Goal: Communication & Community: Answer question/provide support

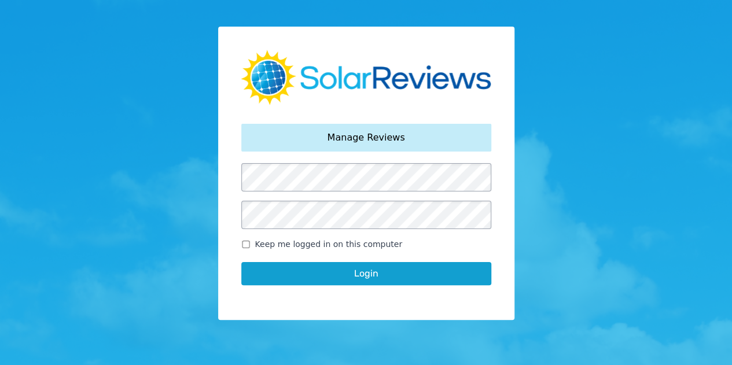
click at [244, 243] on input "Keep me logged in on this computer" at bounding box center [245, 245] width 9 height 8
checkbox input "true"
click at [320, 280] on button "Login" at bounding box center [366, 273] width 250 height 23
click at [366, 270] on button "Login" at bounding box center [366, 273] width 250 height 23
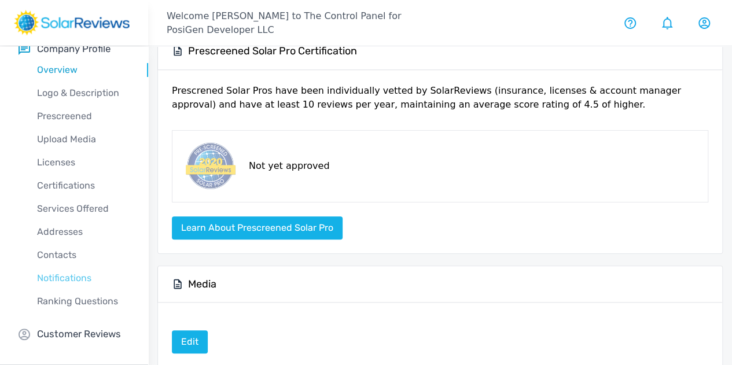
scroll to position [174, 0]
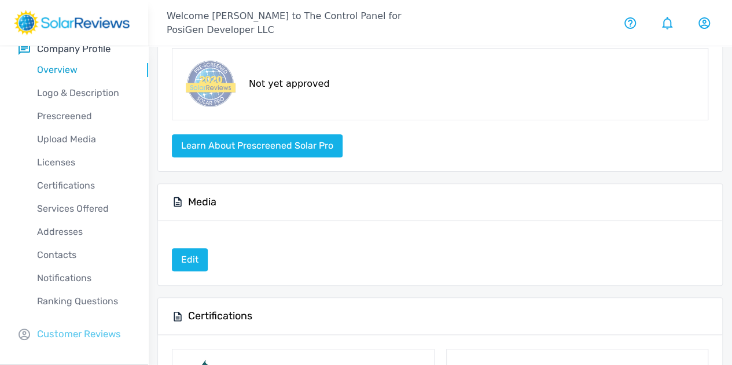
click at [57, 340] on p "Customer Reviews" at bounding box center [79, 334] width 84 height 14
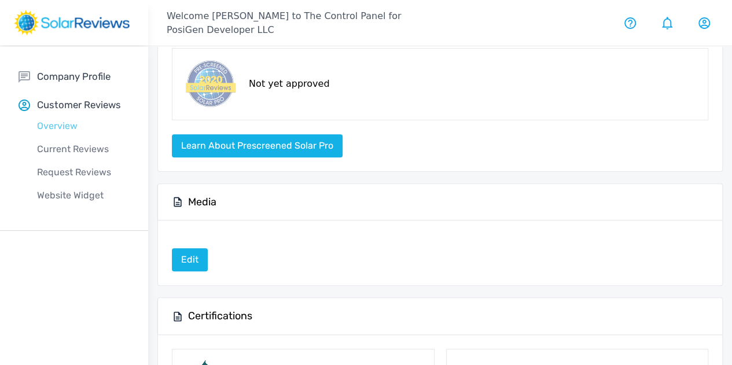
click at [74, 121] on p "Overview" at bounding box center [84, 126] width 130 height 14
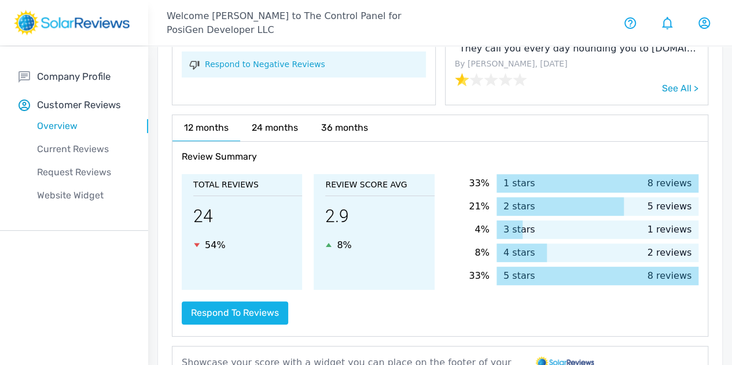
scroll to position [174, 0]
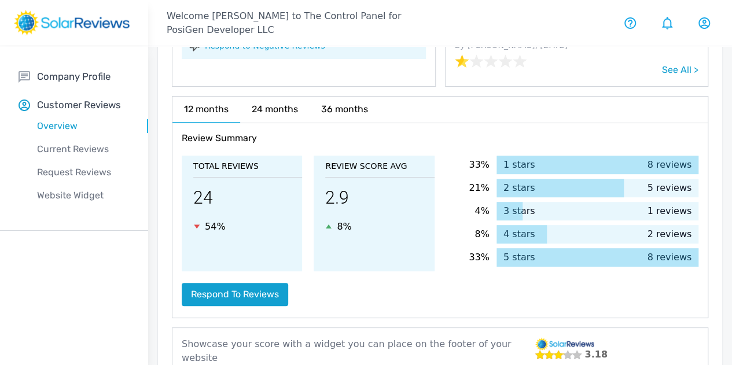
click at [251, 292] on button "Respond to reviews" at bounding box center [235, 294] width 106 height 23
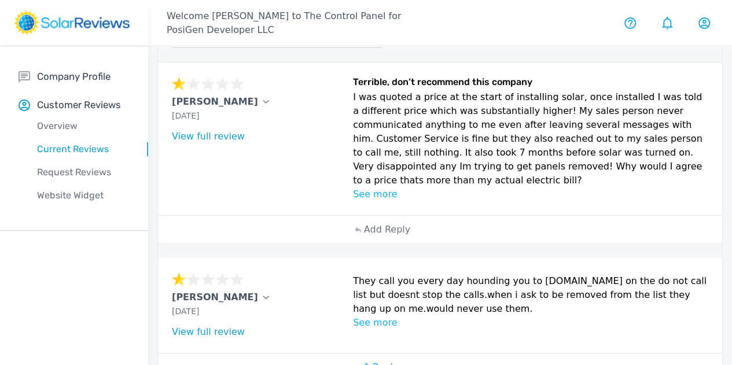
scroll to position [116, 0]
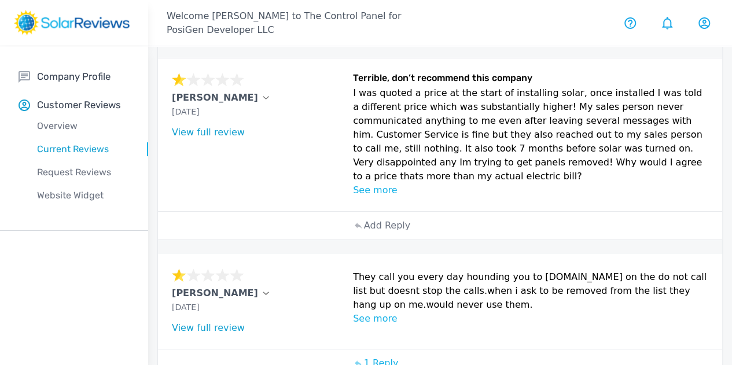
click at [353, 197] on p "See more" at bounding box center [530, 190] width 355 height 14
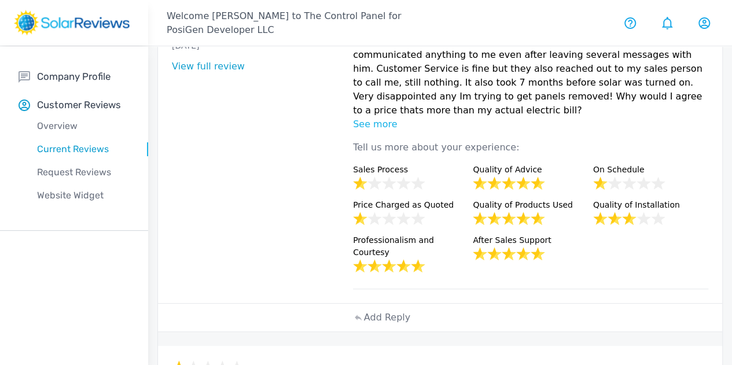
scroll to position [289, 0]
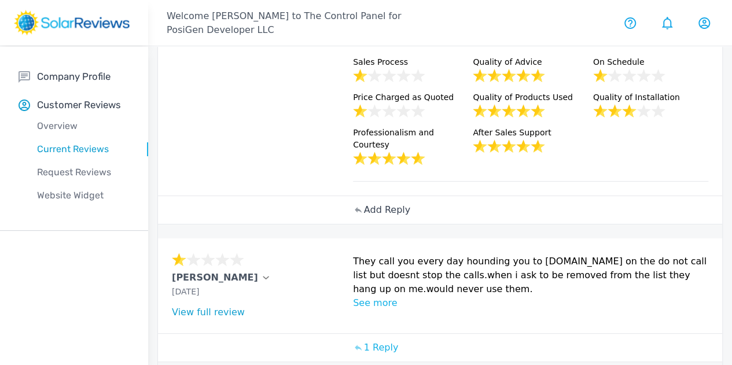
click at [364, 217] on p "Add Reply" at bounding box center [387, 210] width 46 height 14
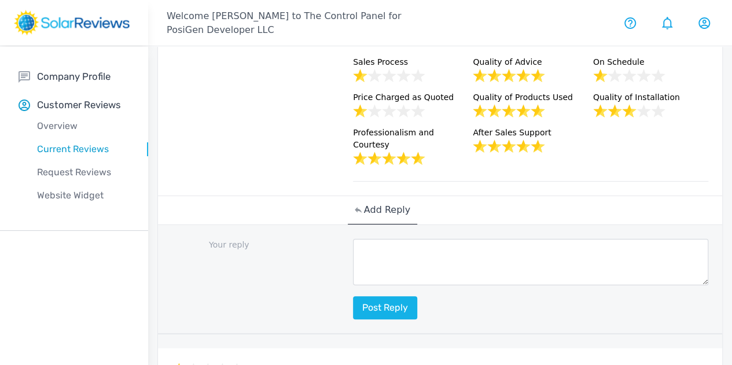
click at [353, 285] on textarea at bounding box center [530, 262] width 355 height 46
paste textarea "Thank you for your feedback, [PERSON_NAME]. We're sorry to hear about the diffi…"
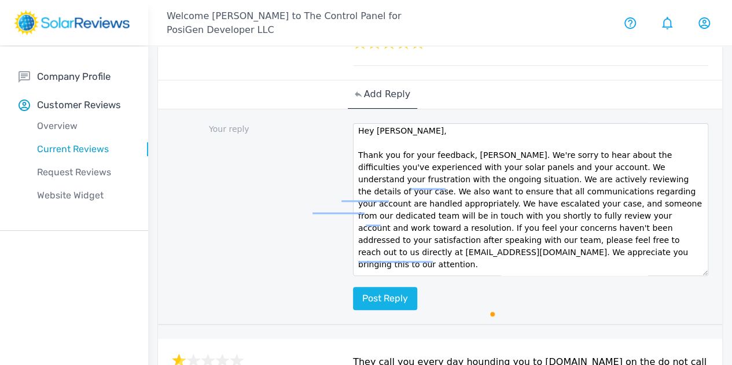
scroll to position [0, 0]
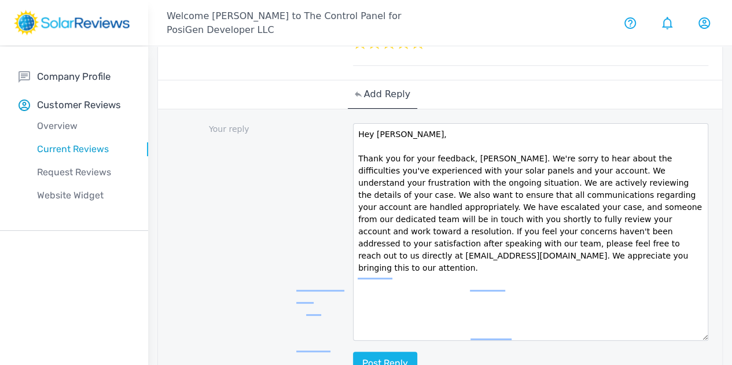
drag, startPoint x: 510, startPoint y: 221, endPoint x: 502, endPoint y: 392, distance: 171.5
click at [502, 365] on html "Welcome [PERSON_NAME] to The Control Panel for PosiGen Developer LLC Your Accou…" at bounding box center [366, 327] width 732 height 1465
click at [418, 212] on textarea "Hey [PERSON_NAME], Thank you for your feedback, [PERSON_NAME]. We're sorry to h…" at bounding box center [530, 232] width 355 height 218
drag, startPoint x: 341, startPoint y: 182, endPoint x: 296, endPoint y: 184, distance: 44.6
click at [353, 184] on textarea "Hey [PERSON_NAME], Thank you for your feedback, [PERSON_NAME]. We're sorry to h…" at bounding box center [530, 232] width 355 height 218
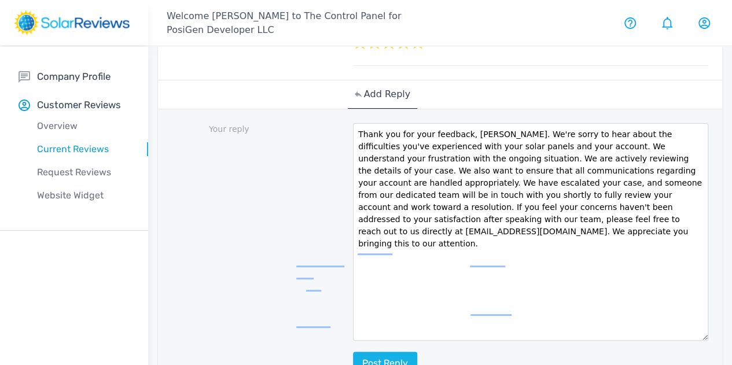
drag, startPoint x: 435, startPoint y: 185, endPoint x: 401, endPoint y: 192, distance: 34.8
click at [401, 192] on textarea "Thank you for your feedback, [PERSON_NAME]. We're sorry to hear about the diffi…" at bounding box center [530, 232] width 355 height 218
click at [370, 234] on textarea "Thank you for your feedback, [PERSON_NAME]. We're sorry to hear about the diffi…" at bounding box center [530, 232] width 355 height 218
click at [411, 277] on textarea "Thank you for your feedback, [PERSON_NAME]. We're sorry to hear about the diffi…" at bounding box center [530, 232] width 355 height 218
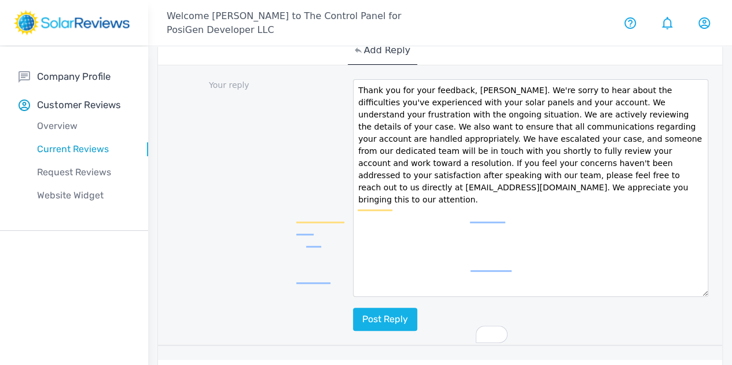
scroll to position [463, 0]
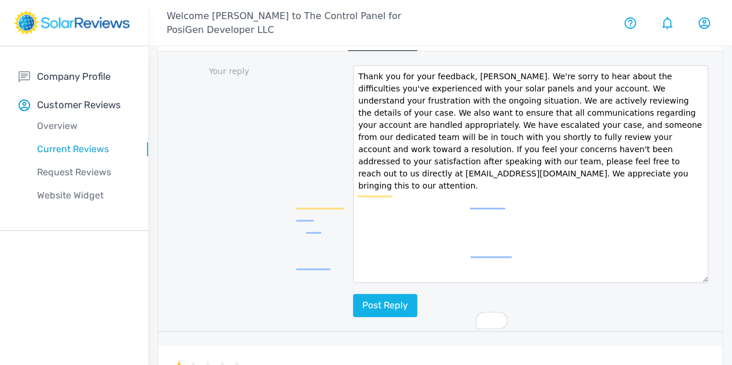
click at [367, 210] on textarea "Thank you for your feedback, [PERSON_NAME]. We're sorry to hear about the diffi…" at bounding box center [530, 174] width 355 height 218
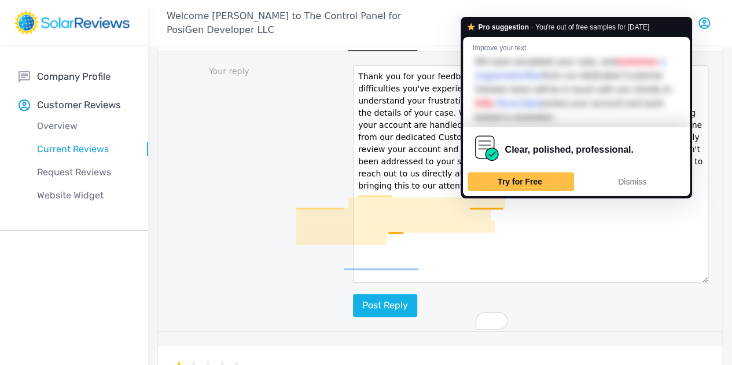
click at [390, 215] on textarea "Thank you for your feedback, [PERSON_NAME]. We're sorry to hear about the diffi…" at bounding box center [530, 174] width 355 height 218
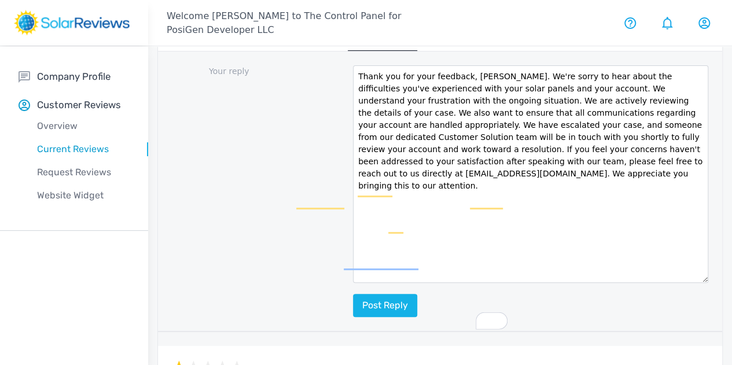
click at [365, 227] on textarea "Thank you for your feedback, [PERSON_NAME]. We're sorry to hear about the diffi…" at bounding box center [530, 174] width 355 height 218
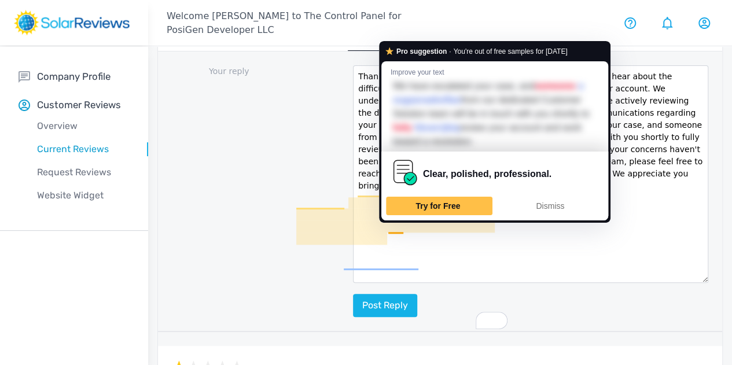
click at [389, 234] on textarea "Thank you for your feedback, [PERSON_NAME]. We're sorry to hear about the diffi…" at bounding box center [530, 174] width 355 height 218
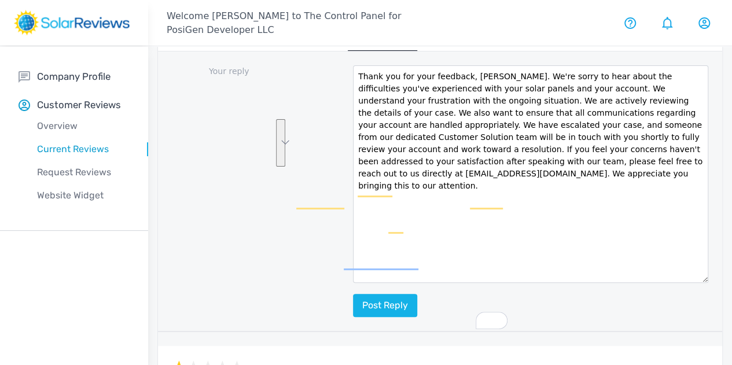
drag, startPoint x: 367, startPoint y: 286, endPoint x: 379, endPoint y: 268, distance: 22.2
click at [421, 268] on textarea "Thank you for your feedback, [PERSON_NAME]. We're sorry to hear about the diffi…" at bounding box center [530, 174] width 355 height 218
click at [370, 270] on textarea "Thank you for your feedback, [PERSON_NAME]. We're sorry to hear about the diffi…" at bounding box center [530, 174] width 355 height 218
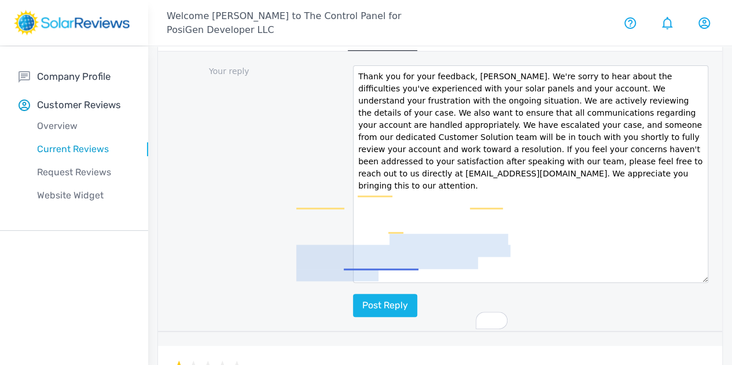
click at [376, 268] on textarea "Thank you for your feedback, [PERSON_NAME]. We're sorry to hear about the diffi…" at bounding box center [530, 174] width 355 height 218
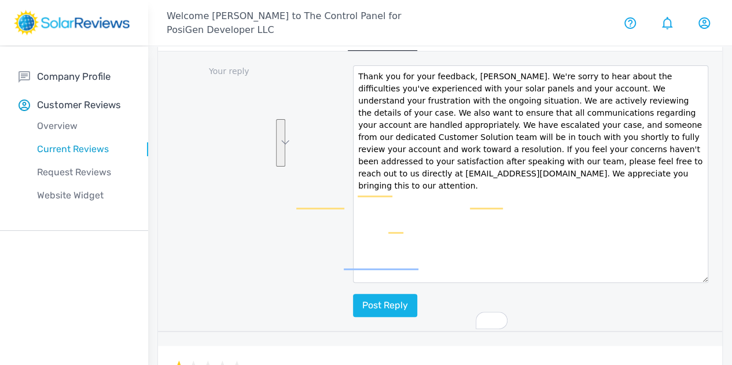
drag, startPoint x: 380, startPoint y: 280, endPoint x: 398, endPoint y: 241, distance: 43.5
click at [398, 241] on textarea "Thank you for your feedback, [PERSON_NAME]. We're sorry to hear about the diffi…" at bounding box center [530, 174] width 355 height 218
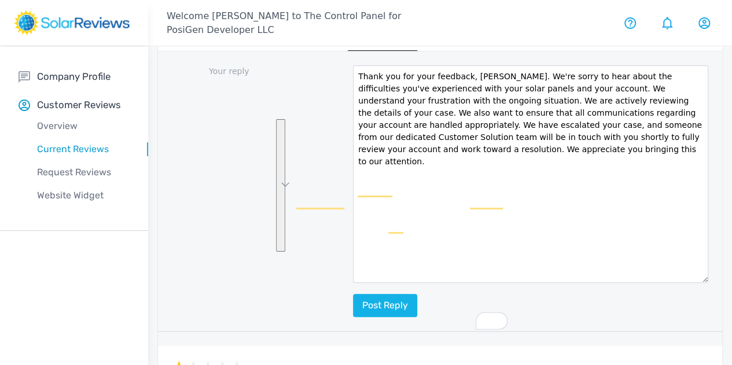
drag, startPoint x: 382, startPoint y: 249, endPoint x: 288, endPoint y: 108, distance: 169.5
click at [288, 108] on div "Your reply Thank you for your feedback, [PERSON_NAME]. We're sorry to hear abou…" at bounding box center [440, 192] width 564 height 281
paste textarea "We apologize for the issues you've had with your solar panels and your account,…"
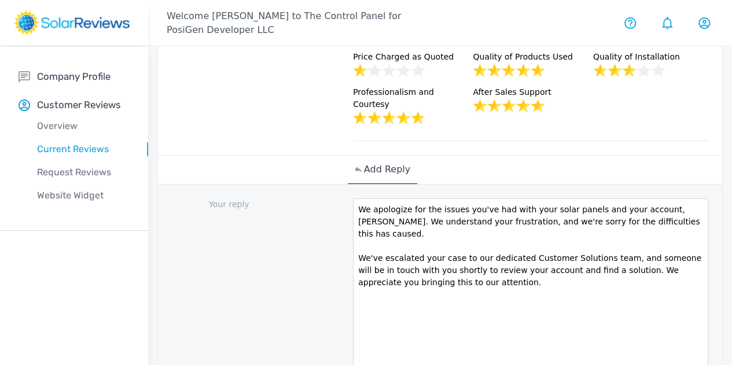
scroll to position [347, 0]
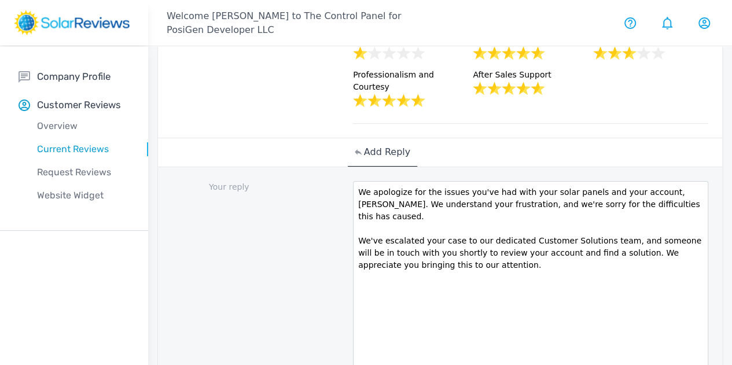
drag, startPoint x: 347, startPoint y: 282, endPoint x: 300, endPoint y: 245, distance: 59.4
click at [353, 247] on textarea "We apologize for the issues you've had with your solar panels and your account,…" at bounding box center [530, 290] width 355 height 218
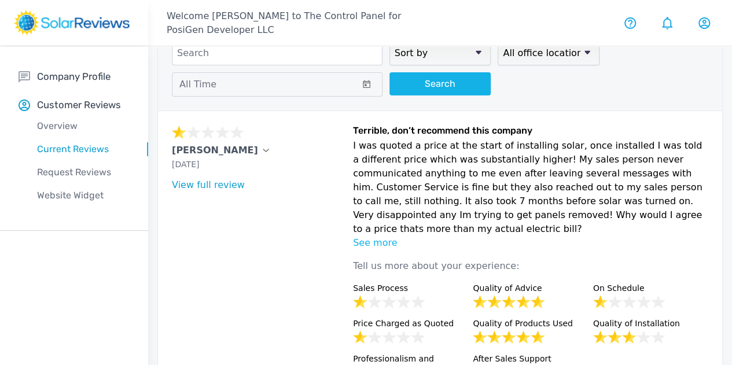
scroll to position [58, 0]
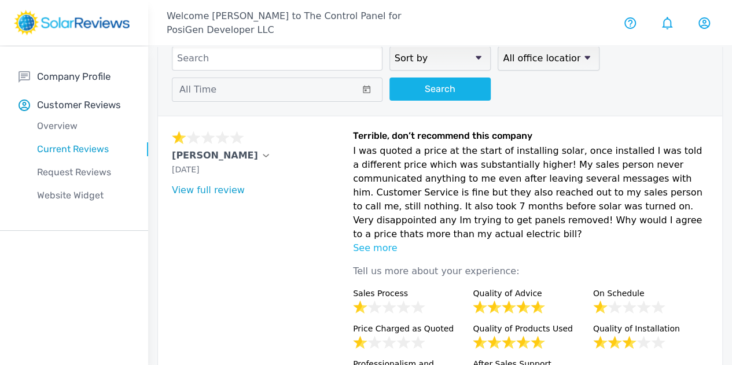
drag, startPoint x: 434, startPoint y: 275, endPoint x: 291, endPoint y: 159, distance: 184.4
click at [291, 159] on div "[PERSON_NAME] [DATE] What type of installation was this? no answer What year wa…" at bounding box center [440, 271] width 564 height 311
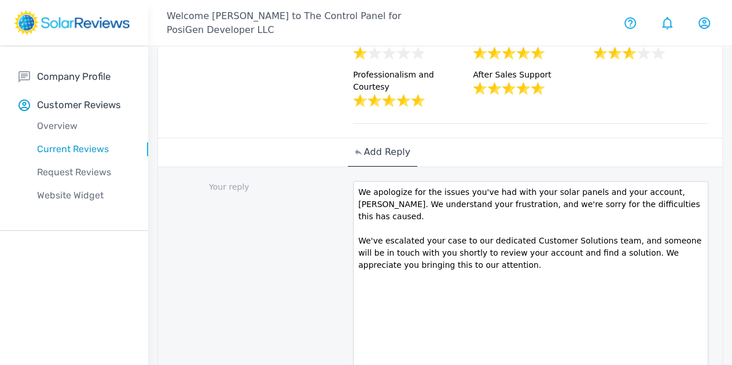
scroll to position [521, 0]
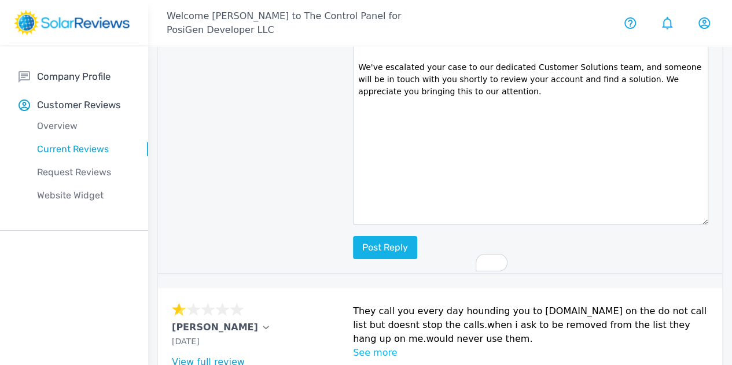
drag, startPoint x: 487, startPoint y: 170, endPoint x: 279, endPoint y: 71, distance: 230.4
click at [279, 71] on div "Your reply We apologize for the issues you've had with your solar panels and yo…" at bounding box center [440, 134] width 564 height 281
paste textarea "Thank you for sharing your experience. We are truly sorry for the significant i…"
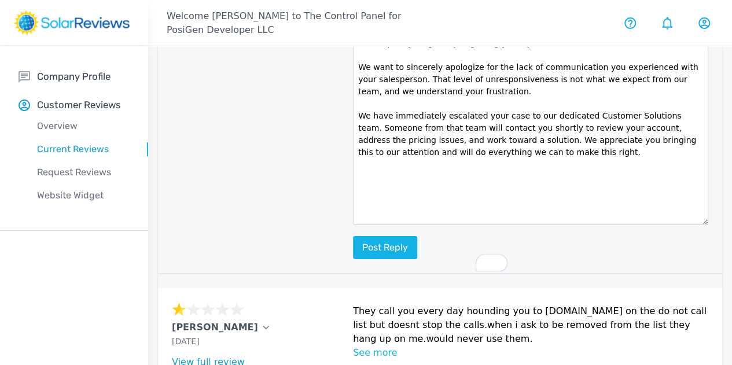
click at [432, 72] on textarea "Thank you for sharing your experience. We are truly sorry for the significant i…" at bounding box center [530, 117] width 355 height 218
drag, startPoint x: 381, startPoint y: 83, endPoint x: 344, endPoint y: 85, distance: 37.7
click at [353, 85] on textarea "Thank you for sharing your experience, [PERSON_NAME]. We are truly sorry for th…" at bounding box center [530, 117] width 355 height 218
drag, startPoint x: 385, startPoint y: 85, endPoint x: 451, endPoint y: 115, distance: 72.8
click at [451, 115] on textarea "Thank you for sharing your experience, [PERSON_NAME]. We are truly sorry for th…" at bounding box center [530, 117] width 355 height 218
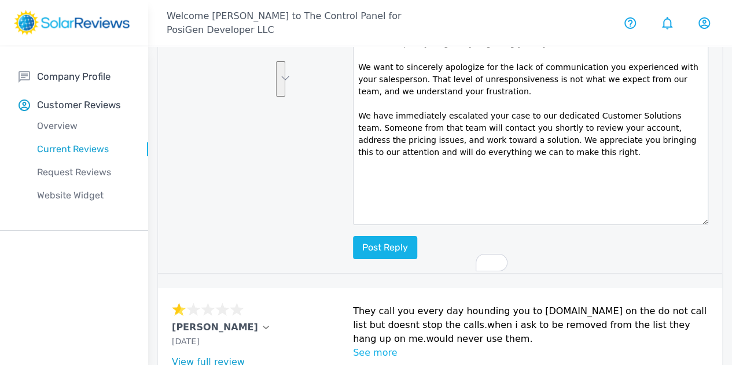
click at [458, 115] on textarea "Thank you for sharing your experience, [PERSON_NAME]. We are truly sorry for th…" at bounding box center [530, 117] width 355 height 218
drag, startPoint x: 446, startPoint y: 84, endPoint x: 465, endPoint y: 105, distance: 29.1
click at [465, 105] on textarea "Thank you for sharing your experience, [PERSON_NAME]. We are truly sorry for th…" at bounding box center [530, 117] width 355 height 218
click at [460, 109] on textarea "Thank you for sharing your experience, [PERSON_NAME]. We are truly sorry for th…" at bounding box center [530, 117] width 355 height 218
drag, startPoint x: 448, startPoint y: 106, endPoint x: 449, endPoint y: 113, distance: 7.0
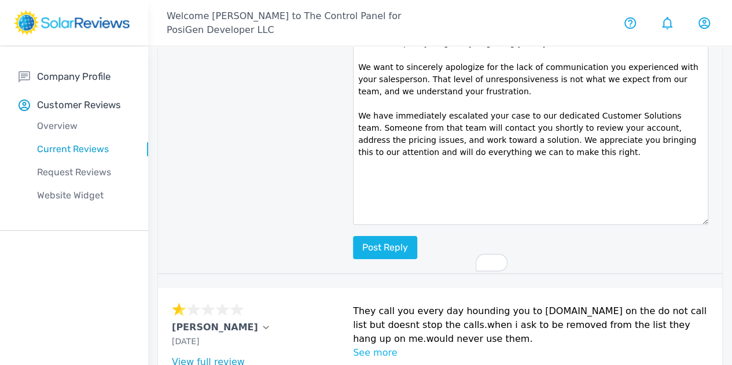
click at [449, 111] on textarea "Thank you for sharing your experience, [PERSON_NAME]. We are truly sorry for th…" at bounding box center [530, 117] width 355 height 218
click at [295, 95] on html "Welcome [PERSON_NAME] to The Control Panel for PosiGen Developer LLC Your Accou…" at bounding box center [366, 211] width 732 height 1465
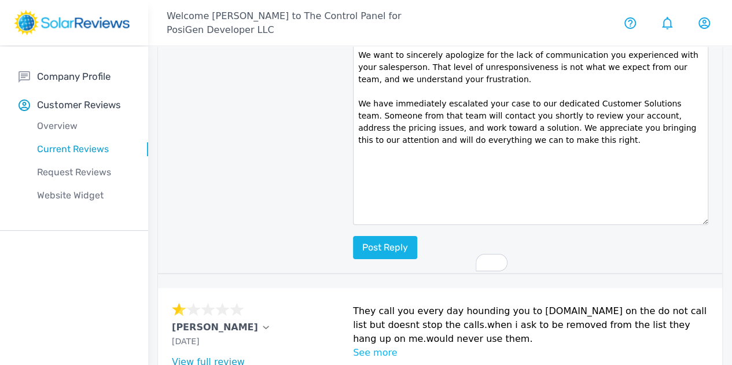
drag, startPoint x: 499, startPoint y: 119, endPoint x: 370, endPoint y: 120, distance: 128.5
click at [370, 120] on textarea "Thank you for sharing your experience, [PERSON_NAME]. We are truly sorry for th…" at bounding box center [530, 117] width 355 height 218
click at [360, 134] on textarea "Thank you for sharing your experience, [PERSON_NAME]. We are truly sorry for th…" at bounding box center [530, 117] width 355 height 218
drag, startPoint x: 500, startPoint y: 122, endPoint x: 295, endPoint y: 109, distance: 205.9
click at [295, 109] on html "Welcome [PERSON_NAME] to The Control Panel for PosiGen Developer LLC Your Accou…" at bounding box center [366, 211] width 732 height 1465
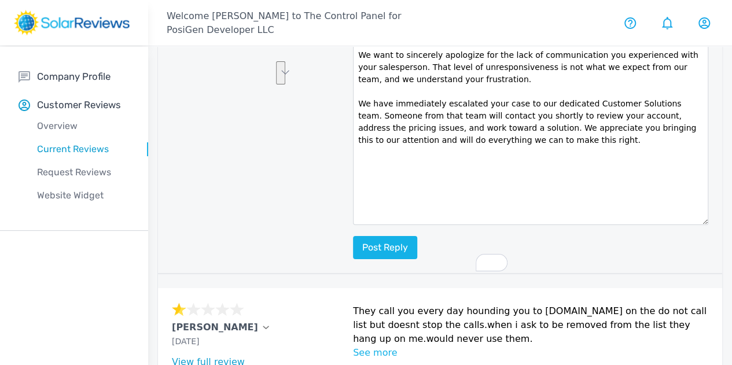
click at [461, 149] on textarea "Thank you for sharing your experience, [PERSON_NAME]. We are truly sorry for th…" at bounding box center [530, 117] width 355 height 218
drag, startPoint x: 495, startPoint y: 120, endPoint x: 298, endPoint y: 108, distance: 197.7
click at [353, 108] on textarea "Thank you for sharing your experience, [PERSON_NAME]. We are truly sorry for th…" at bounding box center [530, 117] width 355 height 218
click at [434, 138] on textarea "Thank you for sharing your experience, [PERSON_NAME]. We are truly sorry for th…" at bounding box center [530, 117] width 355 height 218
drag, startPoint x: 477, startPoint y: 109, endPoint x: 410, endPoint y: 108, distance: 67.2
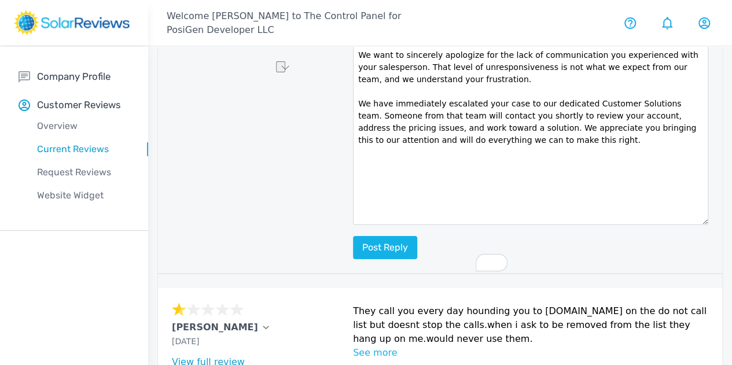
click at [410, 108] on textarea "Thank you for sharing your experience, [PERSON_NAME]. We are truly sorry for th…" at bounding box center [530, 117] width 355 height 218
click at [469, 142] on textarea "Thank you for sharing your experience, [PERSON_NAME]. We are truly sorry for th…" at bounding box center [530, 117] width 355 height 218
drag, startPoint x: 466, startPoint y: 151, endPoint x: 415, endPoint y: 122, distance: 59.1
click at [415, 122] on textarea "Thank you for sharing your experience, [PERSON_NAME]. We are truly sorry for th…" at bounding box center [530, 117] width 355 height 218
click at [447, 116] on textarea "Thank you for sharing your experience, [PERSON_NAME]. We are truly sorry for th…" at bounding box center [530, 117] width 355 height 218
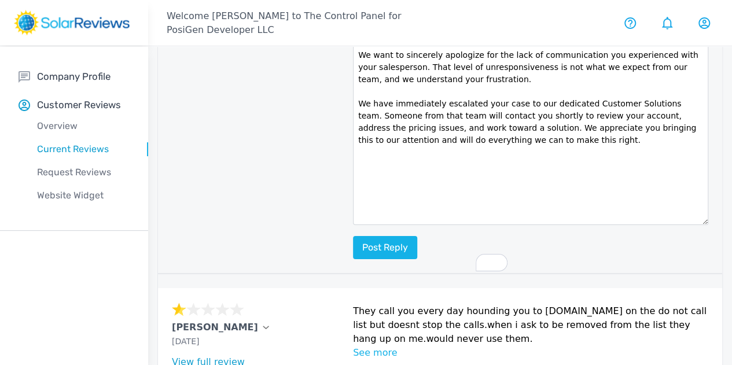
drag, startPoint x: 293, startPoint y: 135, endPoint x: 416, endPoint y: 137, distance: 122.7
click at [411, 137] on textarea "Thank you for sharing your experience, [PERSON_NAME]. We are truly sorry for th…" at bounding box center [530, 117] width 355 height 218
click at [419, 137] on textarea "Thank you for sharing your experience, [PERSON_NAME]. We are truly sorry for th…" at bounding box center [530, 117] width 355 height 218
drag, startPoint x: 333, startPoint y: 145, endPoint x: 372, endPoint y: 121, distance: 45.8
click at [372, 121] on textarea "Thank you for sharing your experience, [PERSON_NAME]. We are truly sorry for th…" at bounding box center [530, 117] width 355 height 218
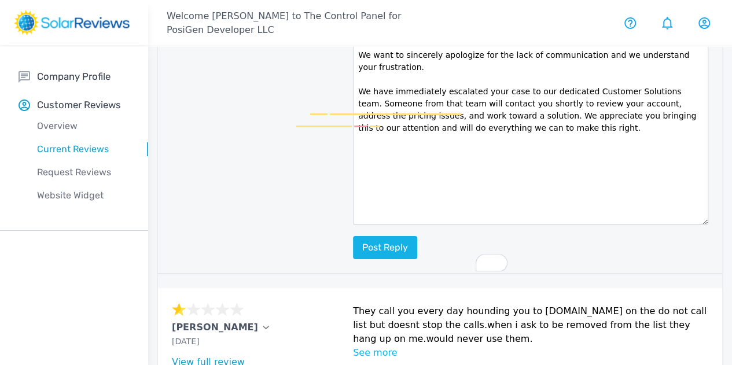
drag, startPoint x: 335, startPoint y: 149, endPoint x: 381, endPoint y: 149, distance: 46.3
click at [379, 149] on textarea "Thank you for sharing your experience, [PERSON_NAME]. We are truly sorry for th…" at bounding box center [530, 117] width 355 height 218
click at [383, 149] on textarea "Thank you for sharing your experience, [PERSON_NAME]. We are truly sorry for th…" at bounding box center [530, 117] width 355 height 218
click at [353, 142] on textarea "Thank you for sharing your experience, [PERSON_NAME]. We are truly sorry for th…" at bounding box center [530, 117] width 355 height 218
click at [353, 144] on textarea "Thank you for sharing your experience, [PERSON_NAME]. We are truly sorry for th…" at bounding box center [530, 117] width 355 height 218
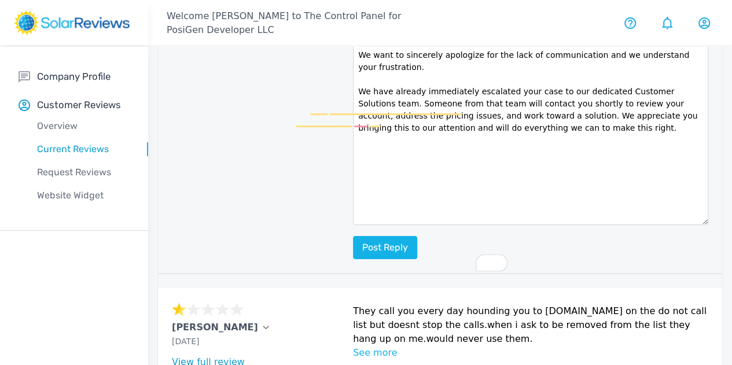
drag, startPoint x: 403, startPoint y: 146, endPoint x: 355, endPoint y: 150, distance: 48.2
click at [355, 150] on textarea "Thank you for sharing your experience, [PERSON_NAME]. We are truly sorry for th…" at bounding box center [530, 117] width 355 height 218
click at [353, 143] on textarea "Thank you for sharing your experience, [PERSON_NAME]. We are truly sorry for th…" at bounding box center [530, 117] width 355 height 218
drag, startPoint x: 495, startPoint y: 159, endPoint x: 438, endPoint y: 159, distance: 57.3
click at [438, 159] on textarea "Thank you for sharing your experience, [PERSON_NAME]. We are truly sorry for th…" at bounding box center [530, 117] width 355 height 218
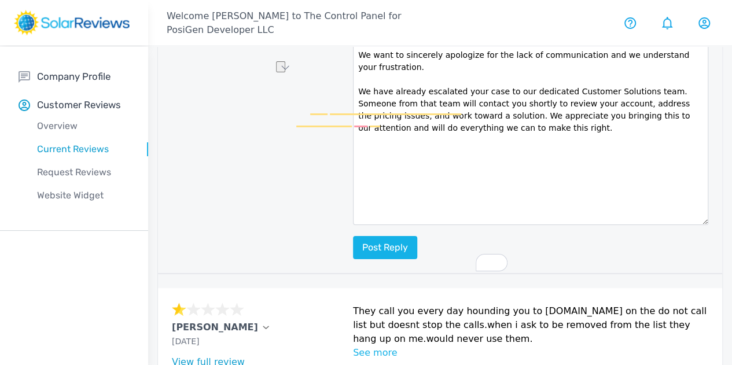
click at [443, 173] on textarea "Thank you for sharing your experience, [PERSON_NAME]. We are truly sorry for th…" at bounding box center [530, 117] width 355 height 218
click at [402, 204] on textarea "Thank you for sharing your experience, [PERSON_NAME]. We are truly sorry for th…" at bounding box center [530, 117] width 355 height 218
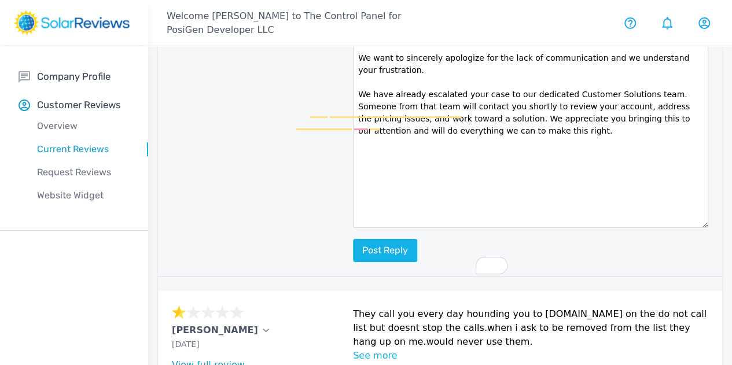
scroll to position [463, 0]
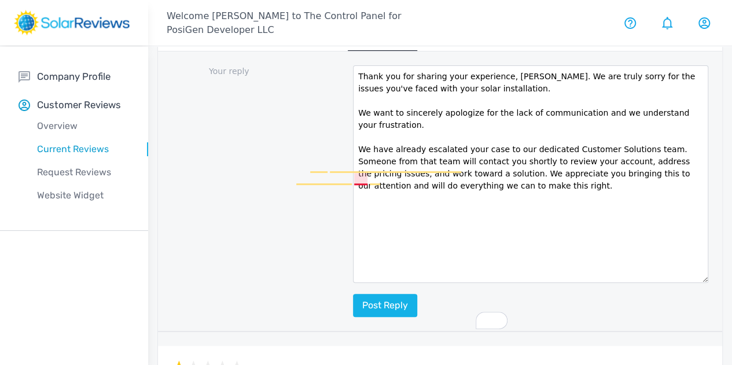
click at [368, 182] on textarea "Thank you for sharing your experience, [PERSON_NAME]. We are truly sorry for th…" at bounding box center [530, 174] width 355 height 218
click at [359, 177] on textarea "Thank you for sharing your experience, [PERSON_NAME]. We are truly sorry for th…" at bounding box center [530, 174] width 355 height 218
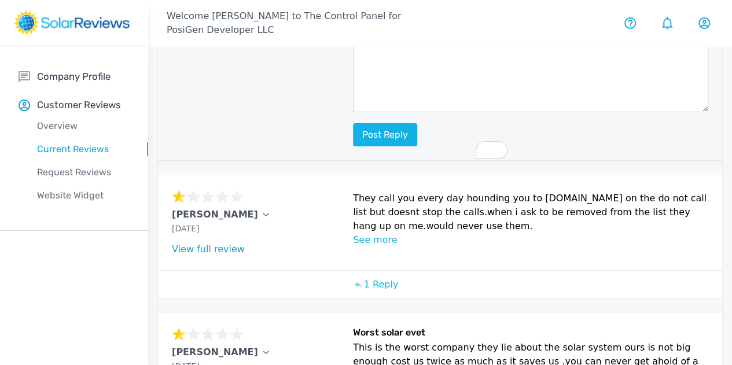
scroll to position [637, 0]
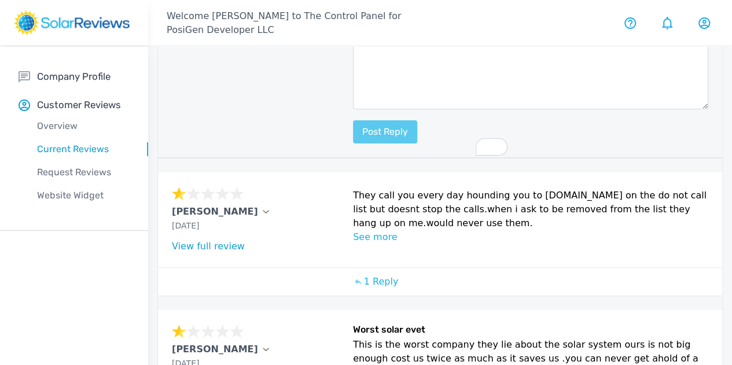
type textarea "Thank you for sharing your experience, [PERSON_NAME]. We are truly sorry for th…"
click at [353, 144] on button "Post reply" at bounding box center [385, 131] width 64 height 23
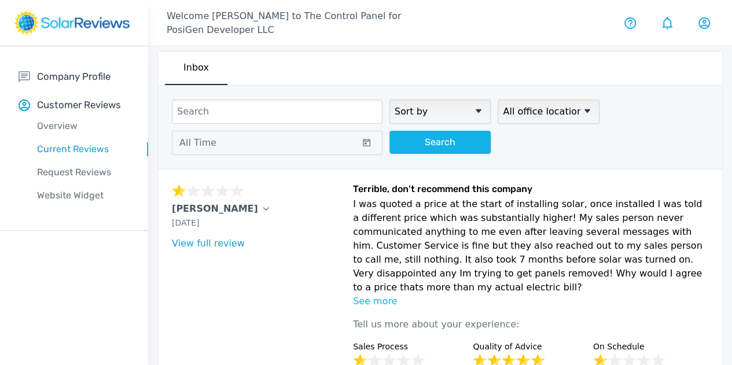
scroll to position [0, 0]
